Goal: Find specific page/section

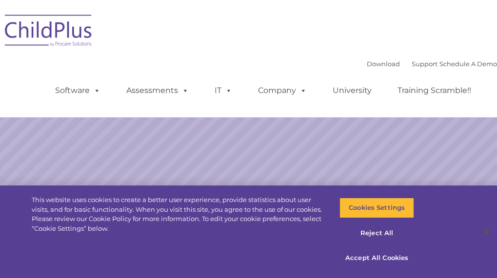
select select "MEDIUM"
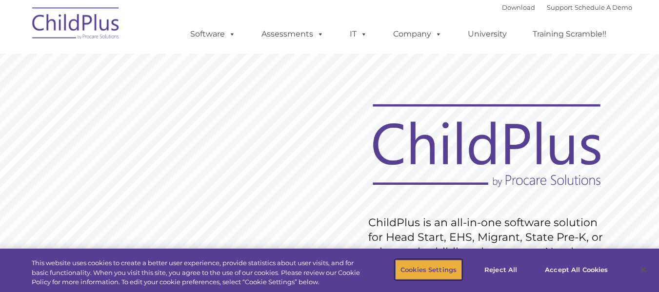
click at [436, 263] on button "Cookies Settings" at bounding box center [428, 269] width 67 height 20
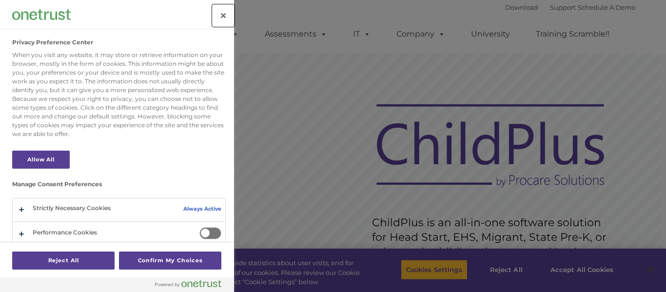
click at [222, 16] on button "Close" at bounding box center [223, 15] width 21 height 21
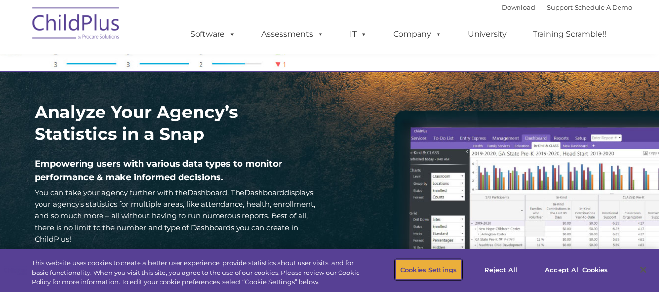
scroll to position [1370, 0]
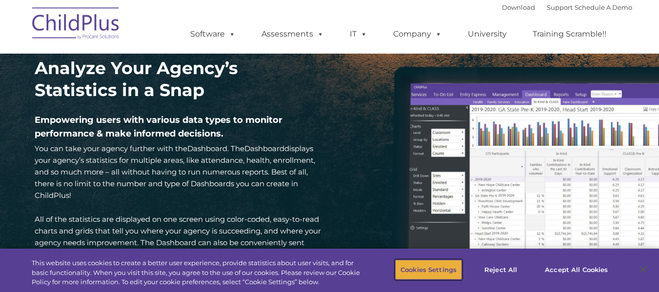
click at [446, 266] on button "Cookies Settings" at bounding box center [428, 269] width 67 height 20
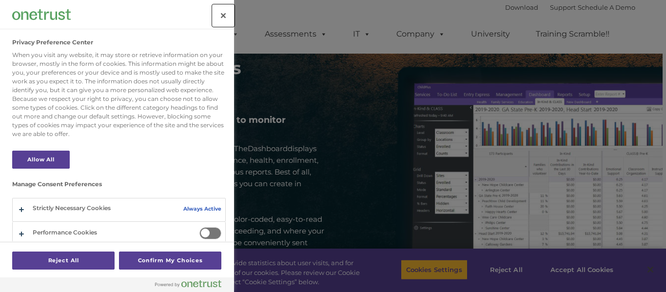
click at [224, 11] on button "Close" at bounding box center [223, 15] width 21 height 21
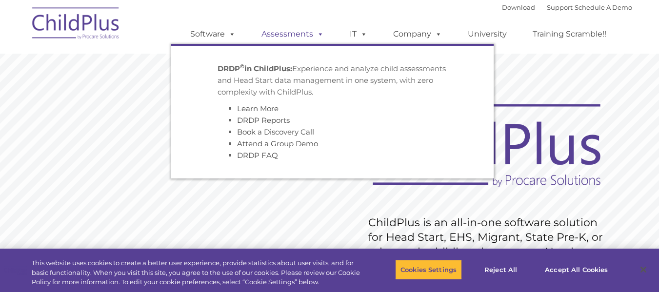
click at [281, 37] on link "Assessments" at bounding box center [293, 33] width 82 height 19
